Goal: Information Seeking & Learning: Learn about a topic

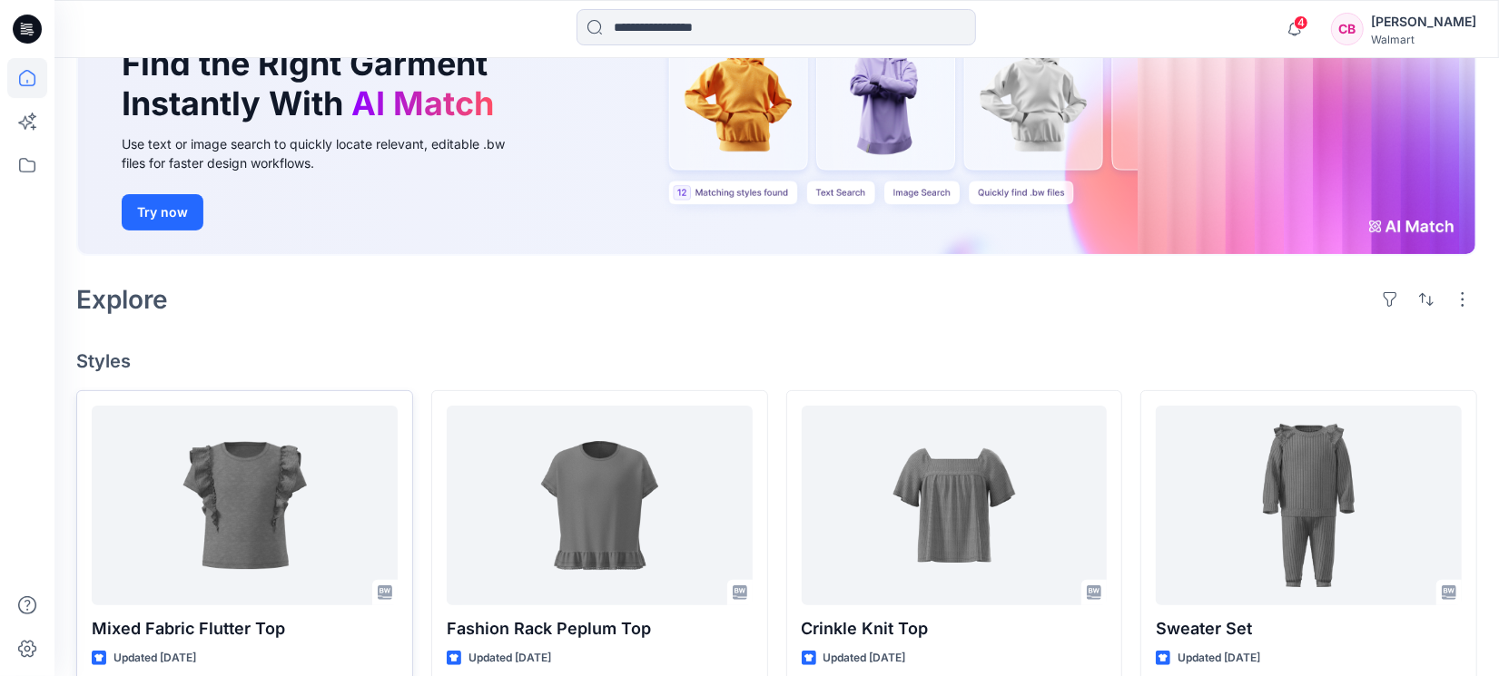
scroll to position [340, 0]
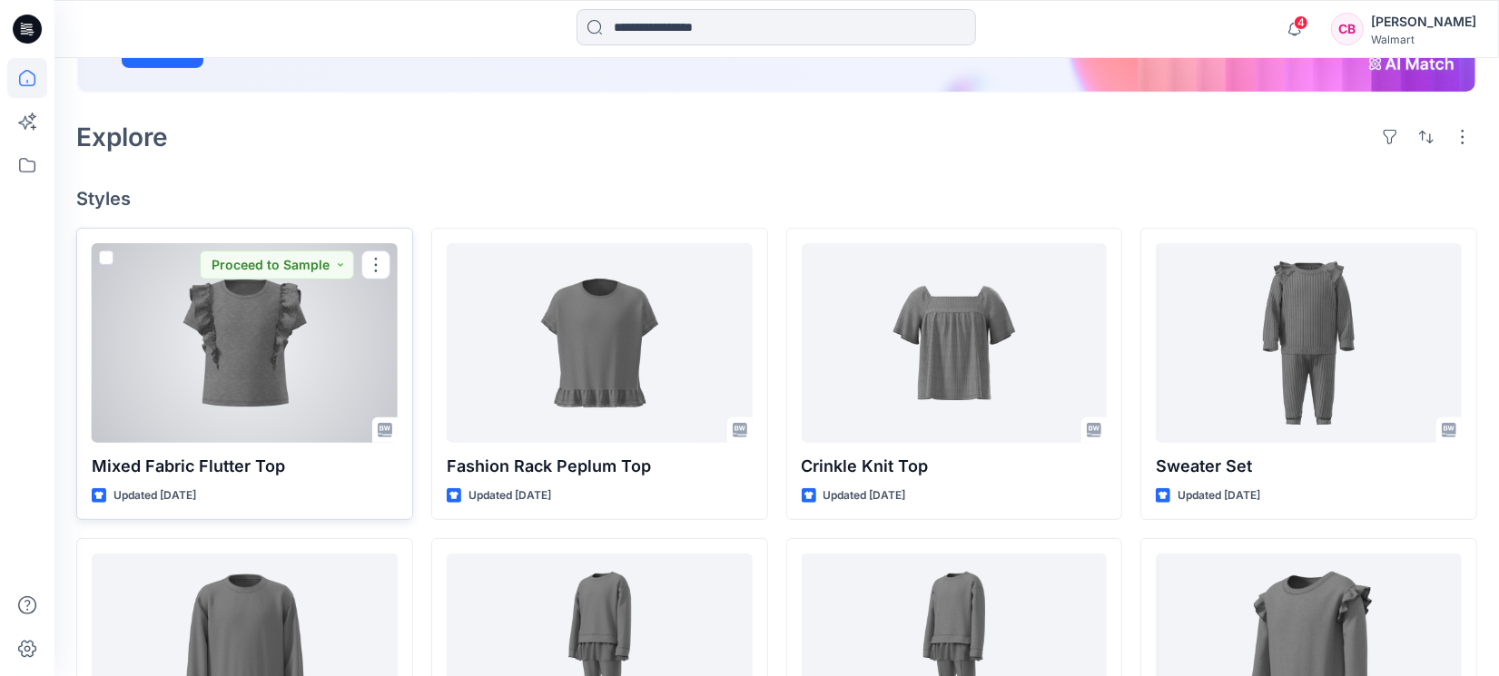
click at [221, 369] on div at bounding box center [245, 343] width 306 height 200
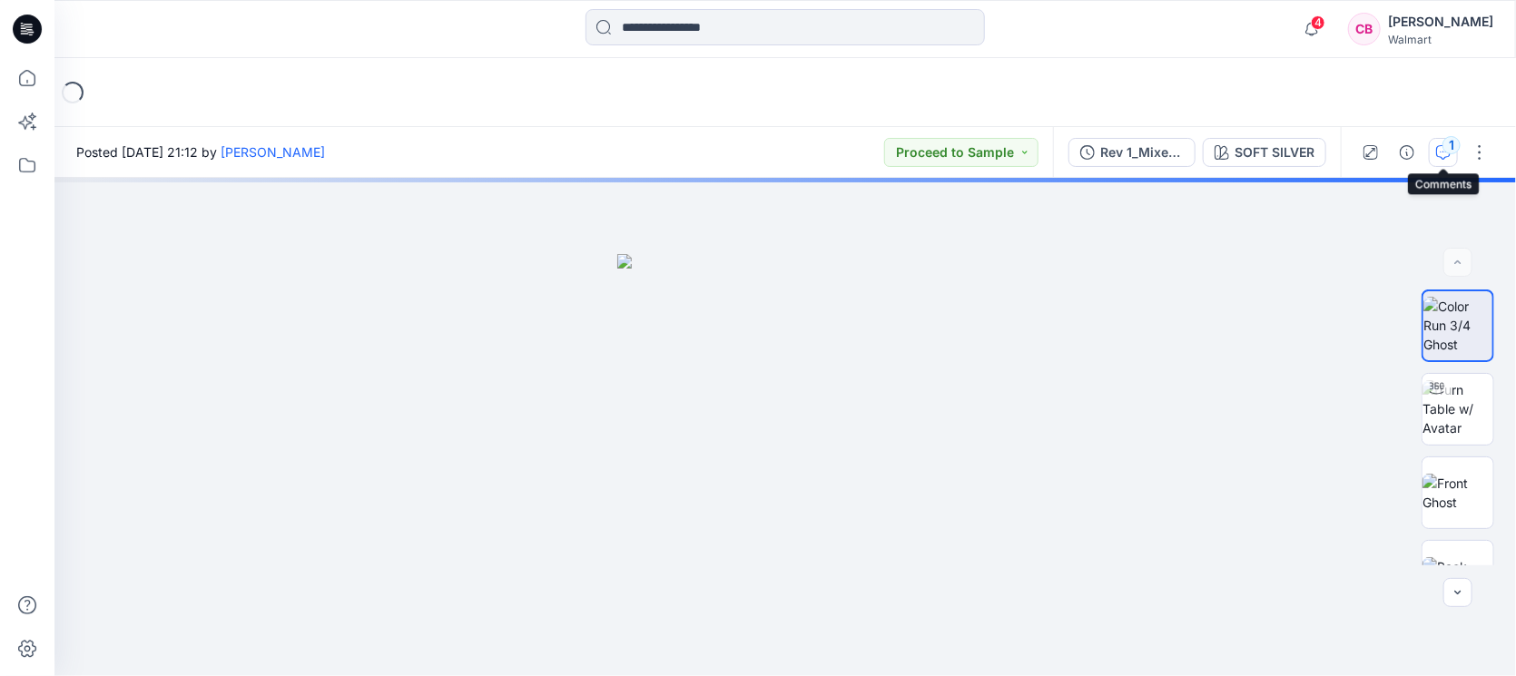
click at [1198, 159] on button "1" at bounding box center [1443, 152] width 29 height 29
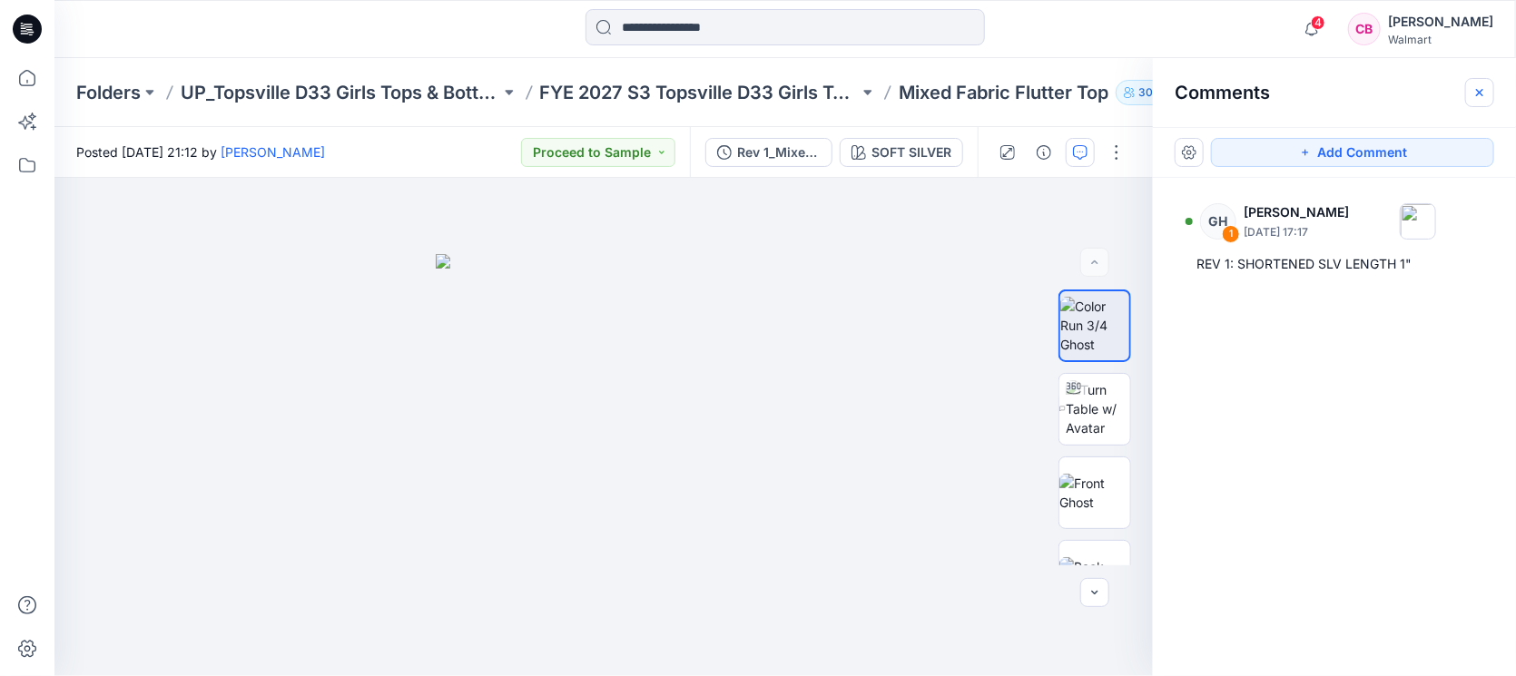
click at [1198, 96] on icon "button" at bounding box center [1480, 92] width 15 height 15
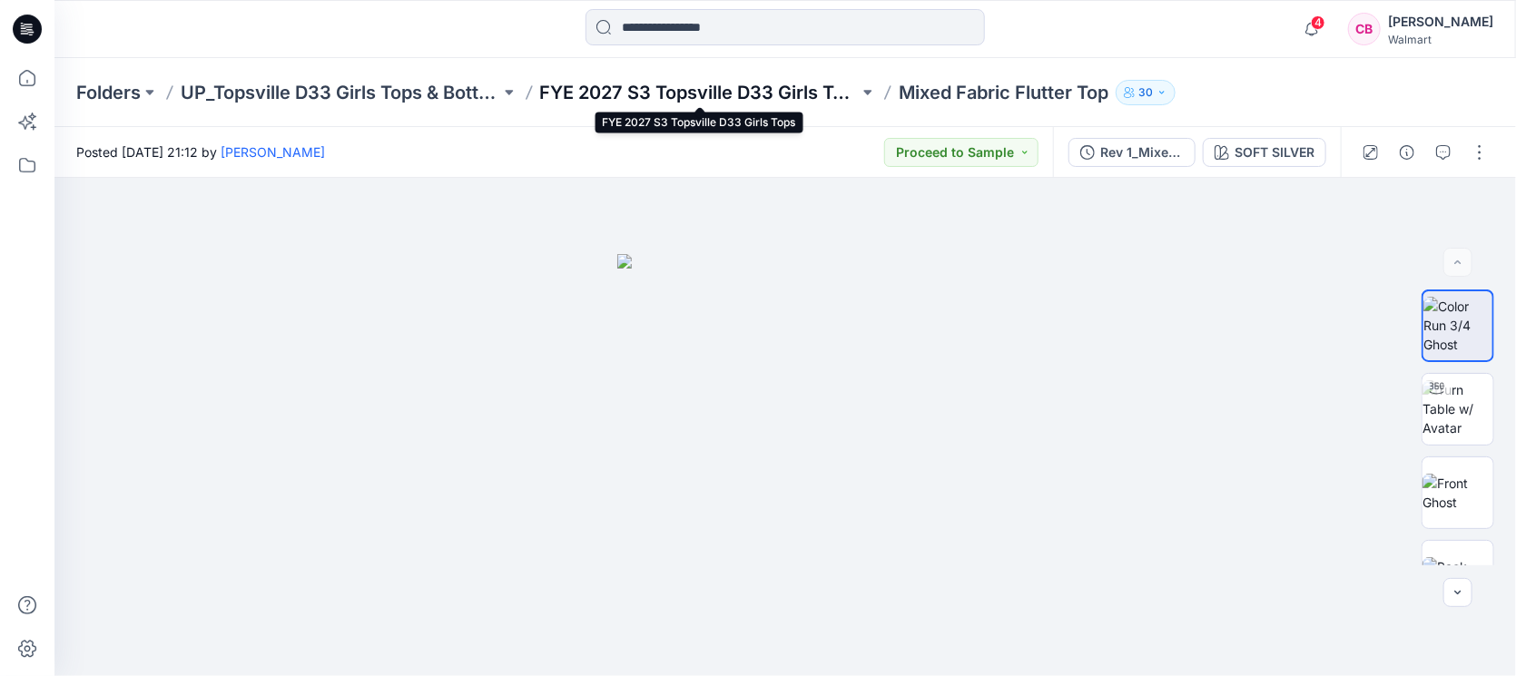
click at [740, 84] on p "FYE 2027 S3 Topsville D33 Girls Tops" at bounding box center [700, 92] width 320 height 25
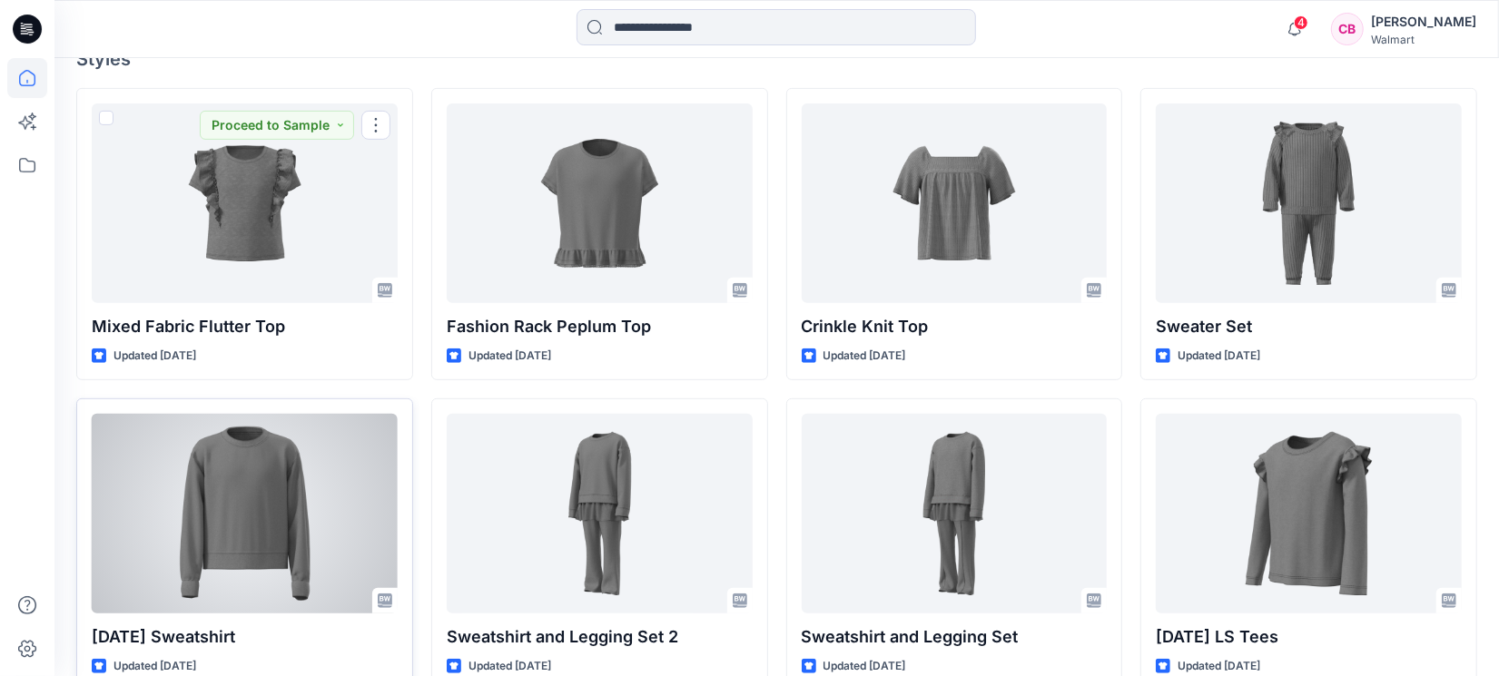
scroll to position [567, 0]
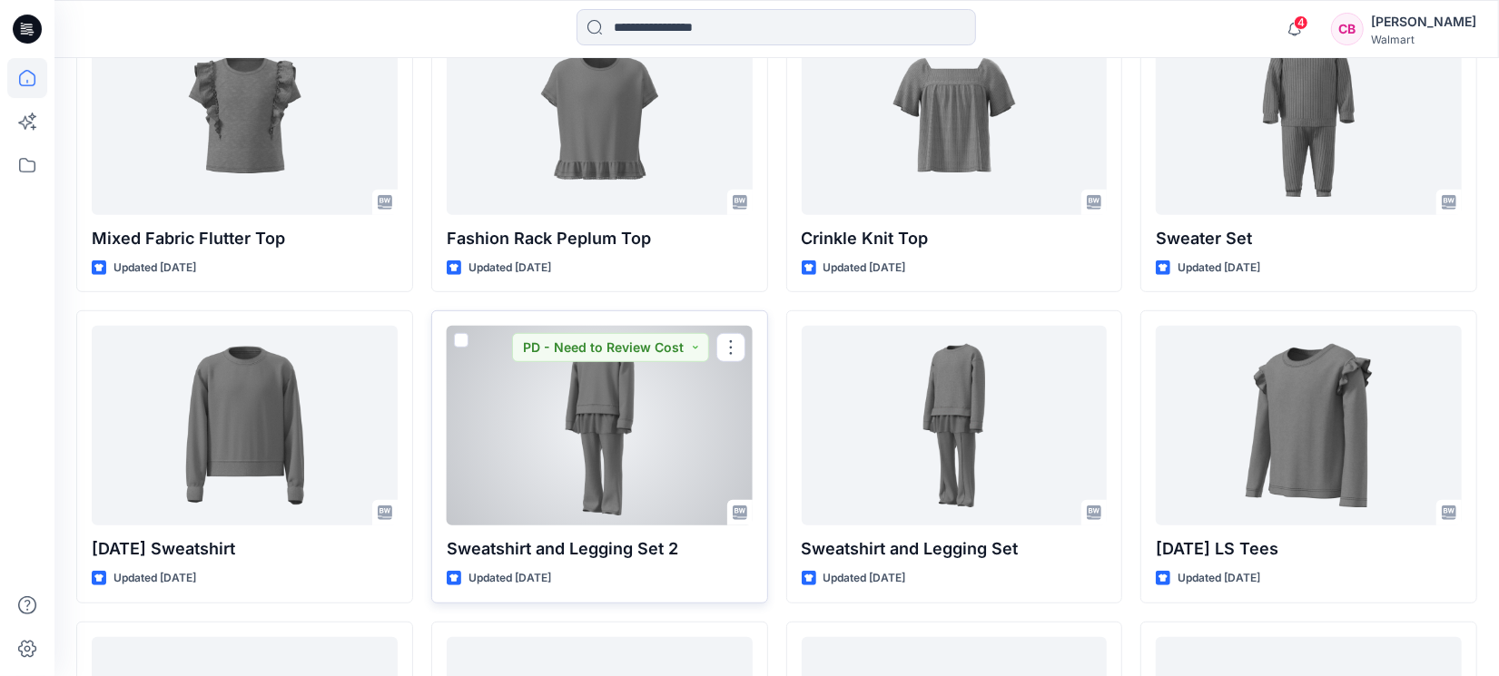
click at [614, 432] on div at bounding box center [600, 426] width 306 height 200
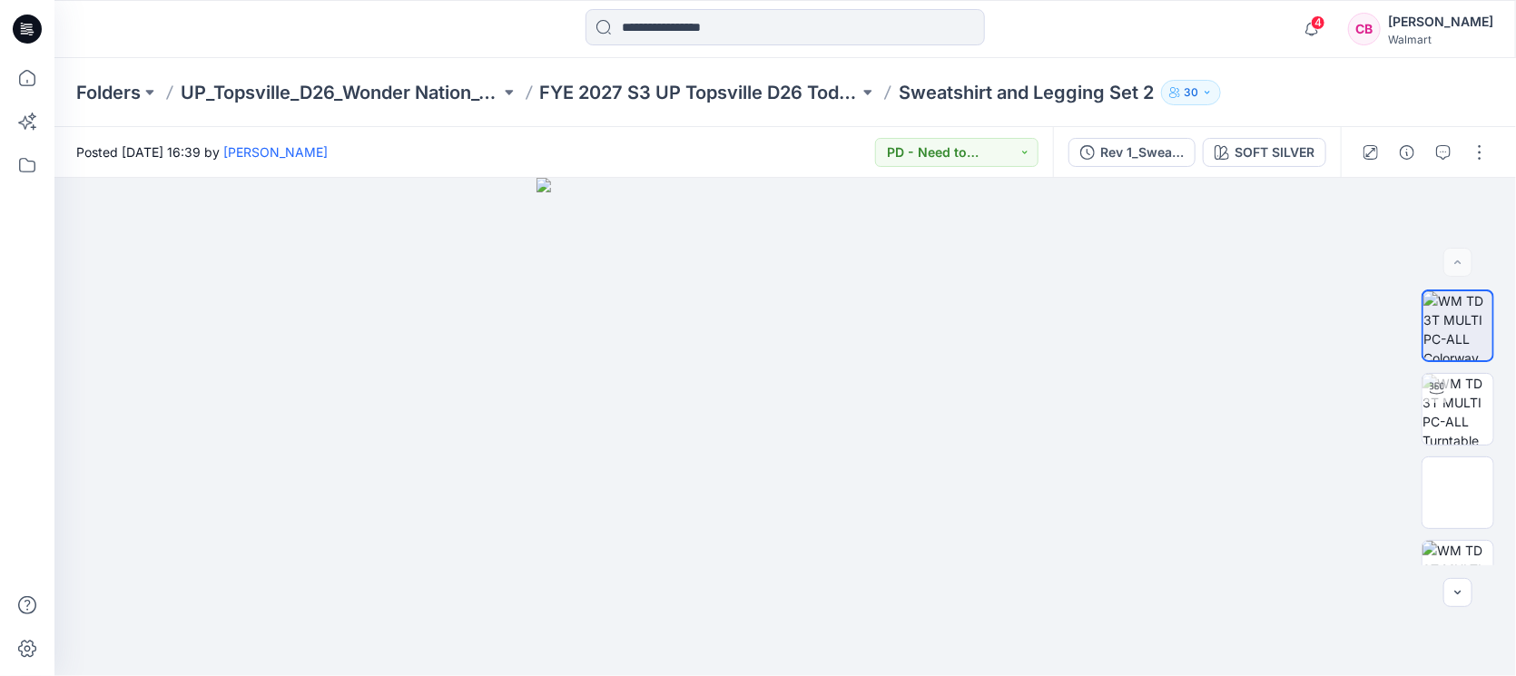
click at [1198, 139] on div at bounding box center [1425, 152] width 168 height 51
click at [1198, 140] on span at bounding box center [1443, 152] width 29 height 29
click at [1198, 144] on button "button" at bounding box center [1443, 152] width 29 height 29
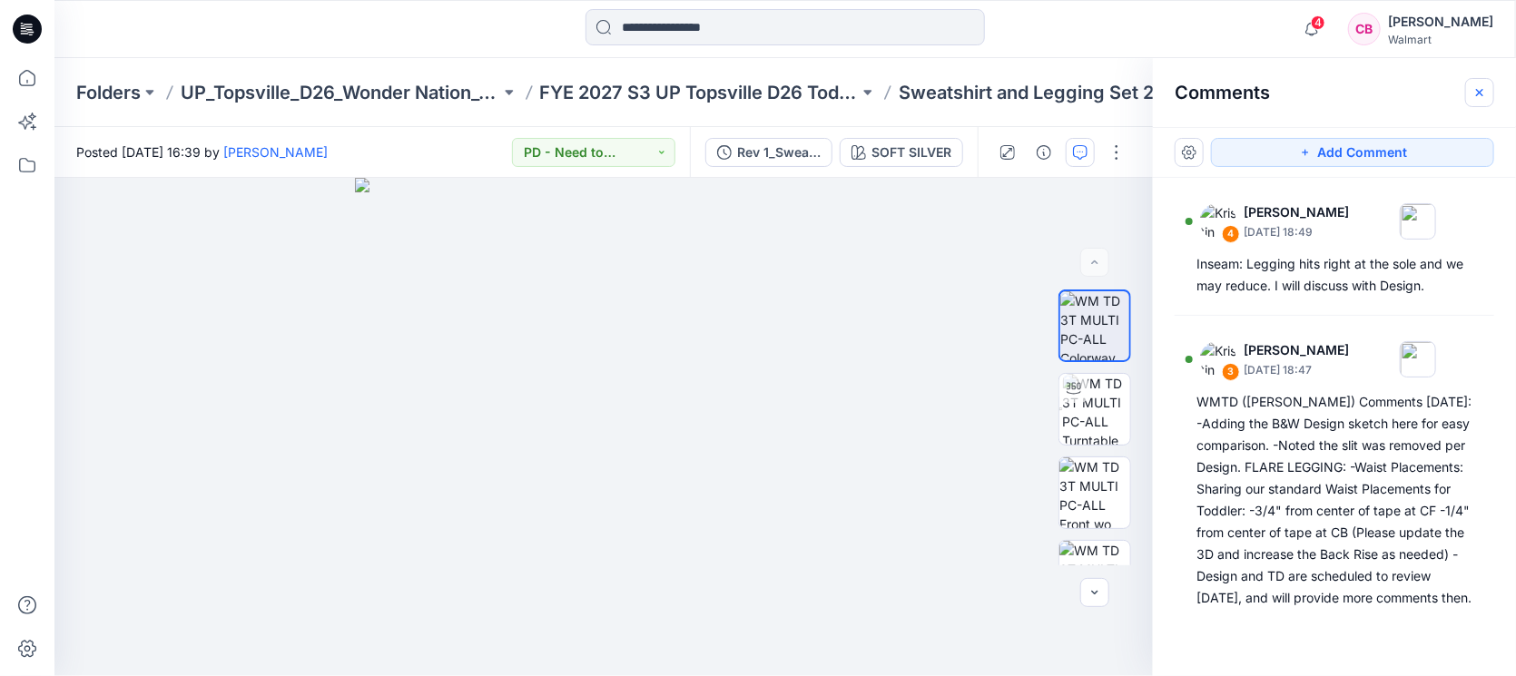
click at [1198, 93] on icon "button" at bounding box center [1480, 92] width 15 height 15
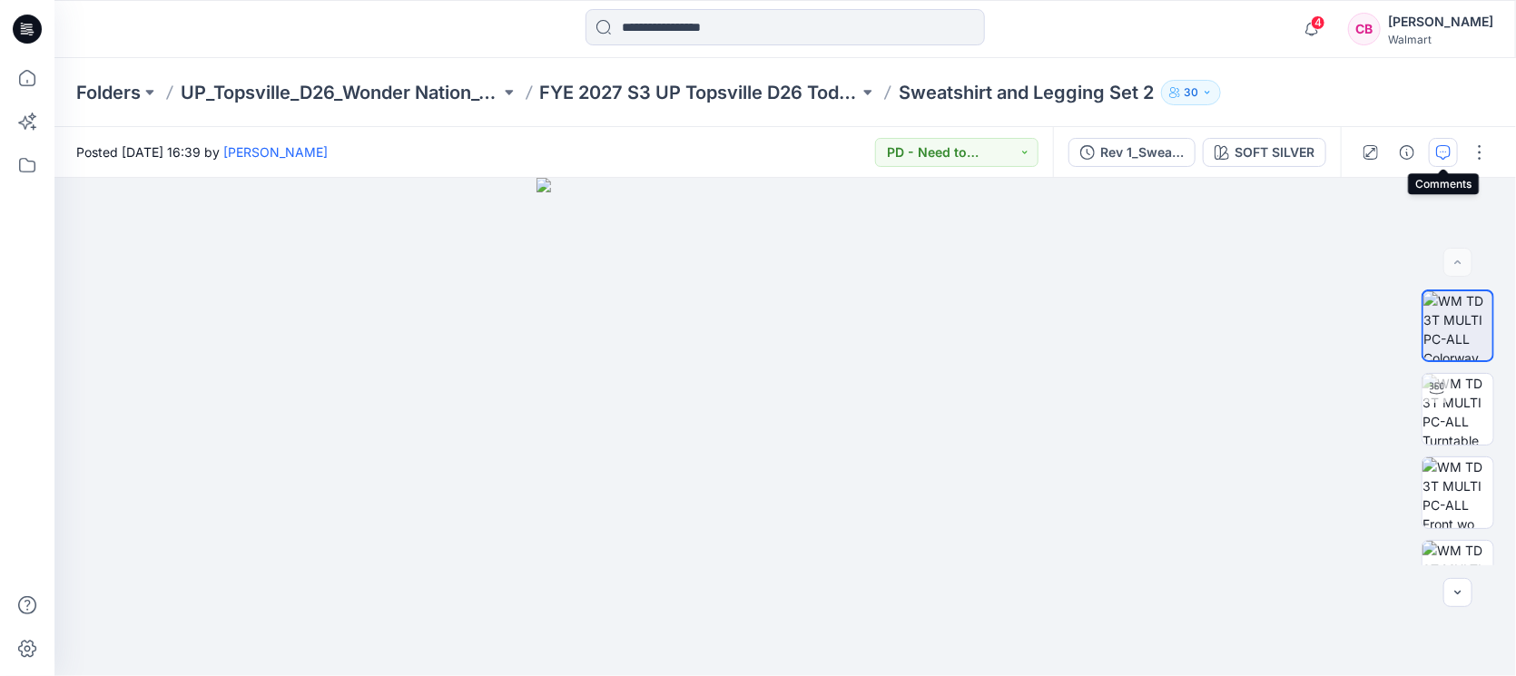
click at [1198, 159] on button "button" at bounding box center [1443, 152] width 29 height 29
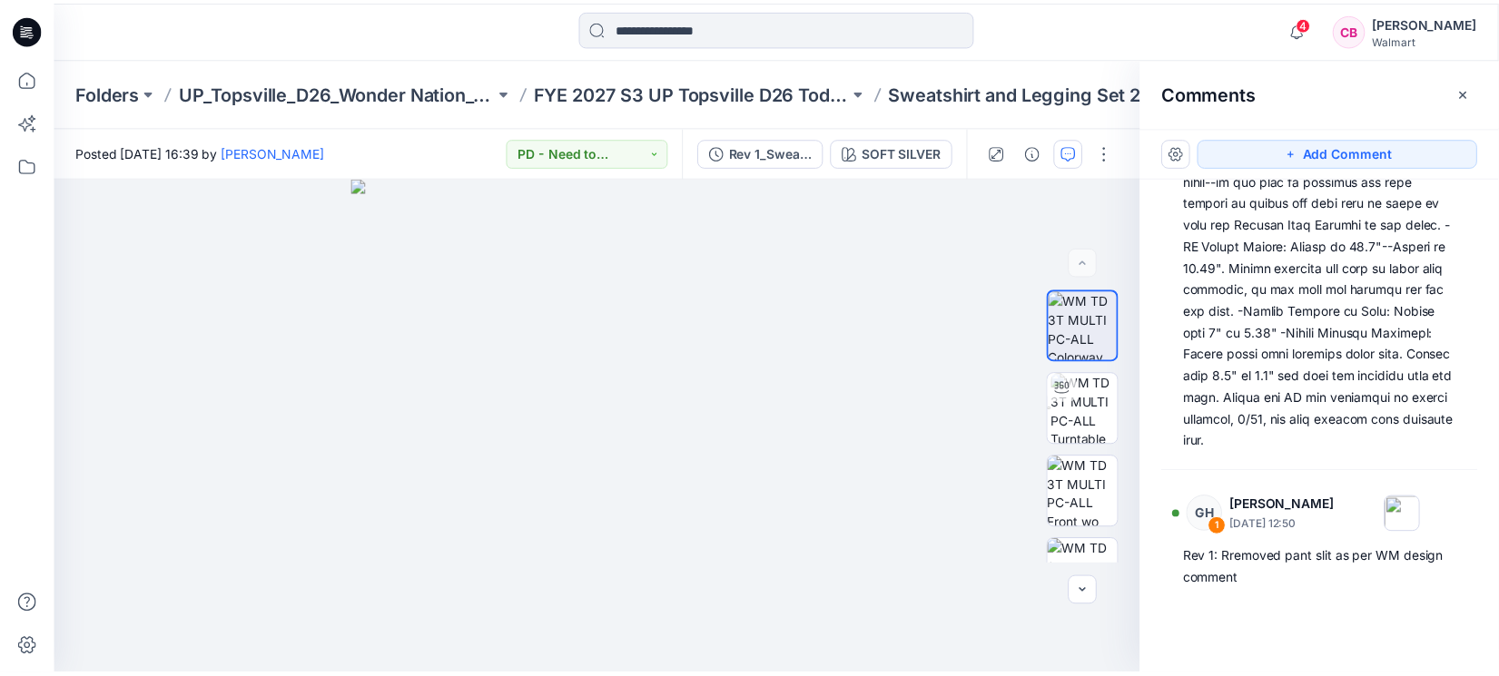
scroll to position [881, 0]
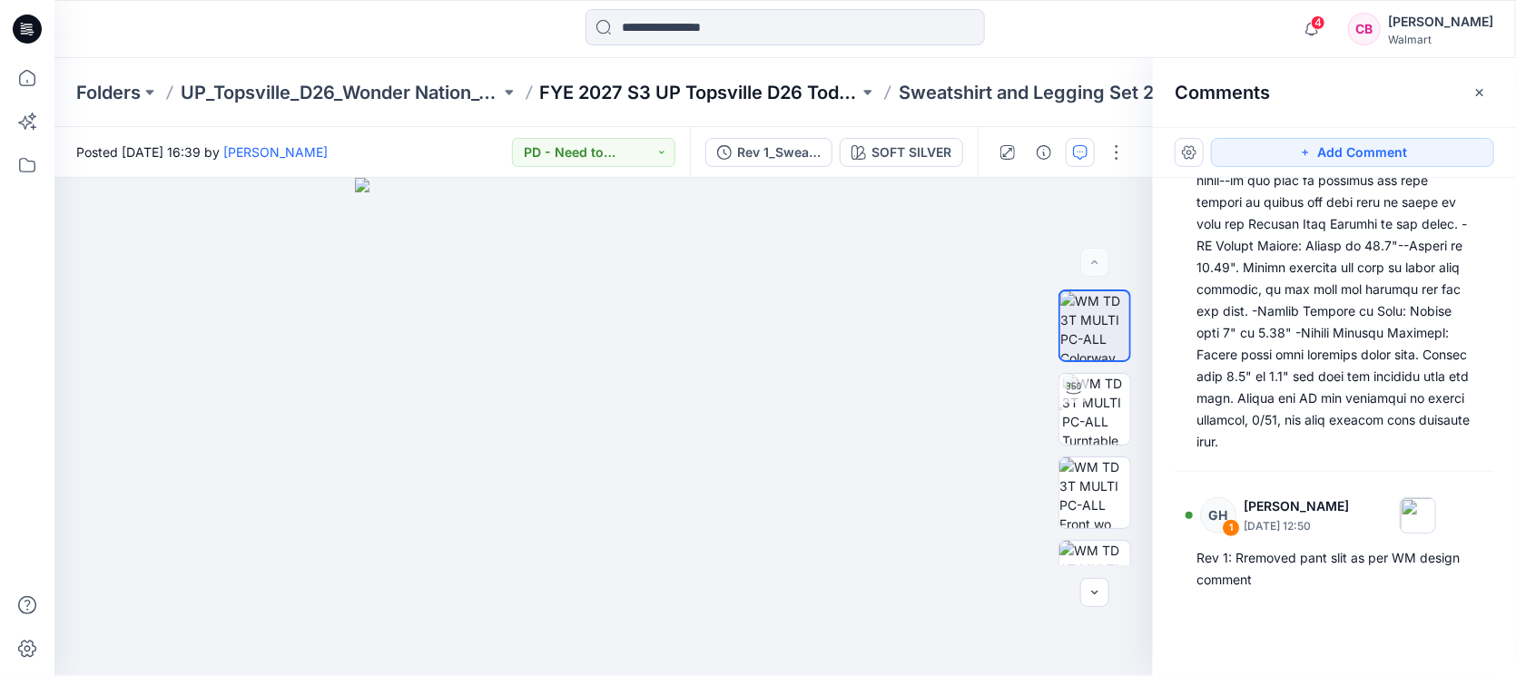
click at [624, 93] on p "FYE 2027 S3 UP Topsville D26 Toddler Girl Wonder Nation" at bounding box center [700, 92] width 320 height 25
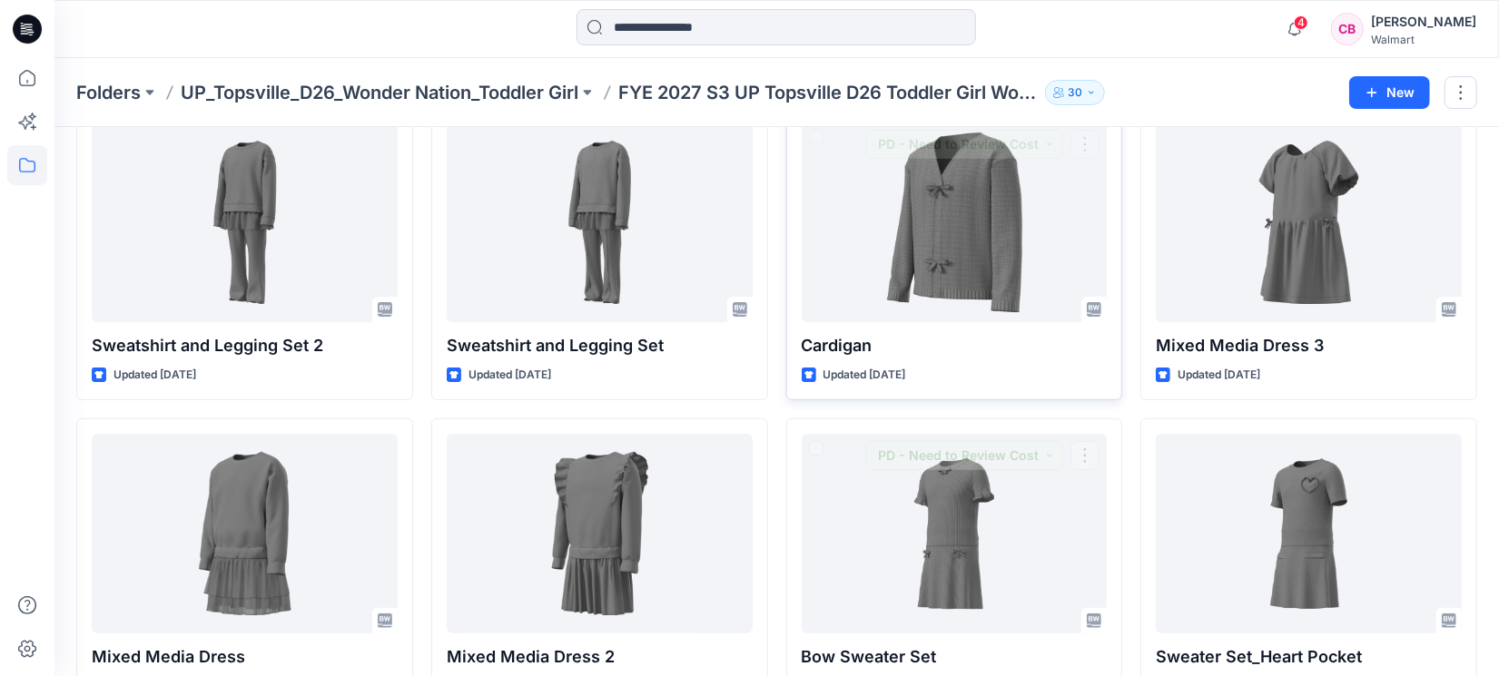
scroll to position [151, 0]
